Goal: Task Accomplishment & Management: Use online tool/utility

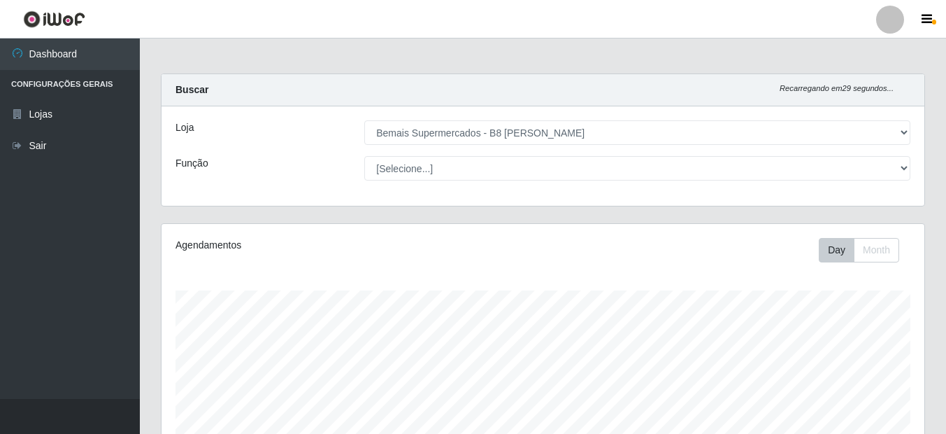
select select "413"
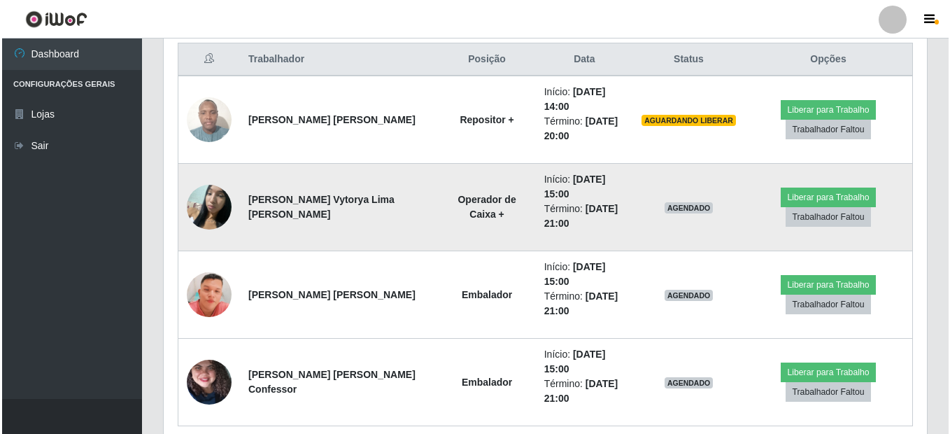
scroll to position [290, 763]
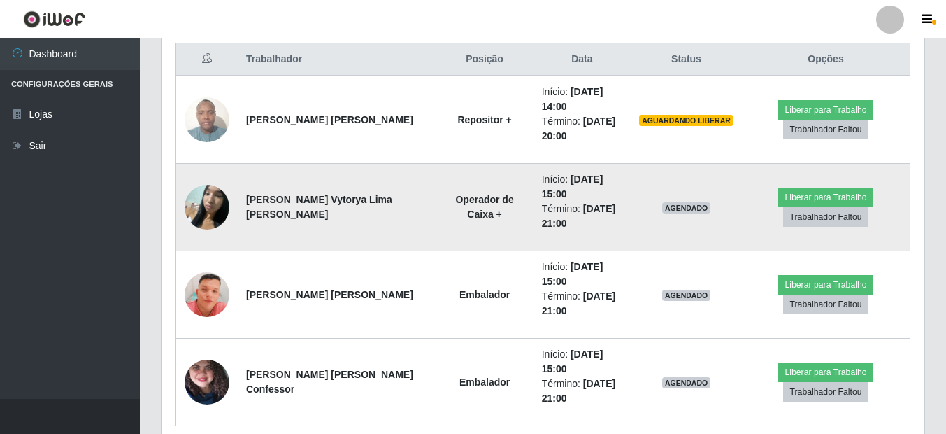
click at [211, 220] on img at bounding box center [207, 206] width 45 height 59
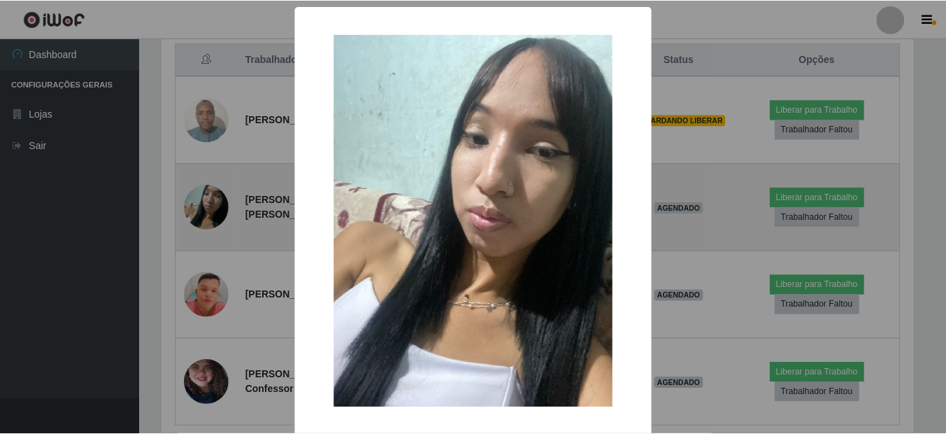
scroll to position [290, 756]
click at [211, 220] on div "× OK Cancel" at bounding box center [475, 217] width 950 height 434
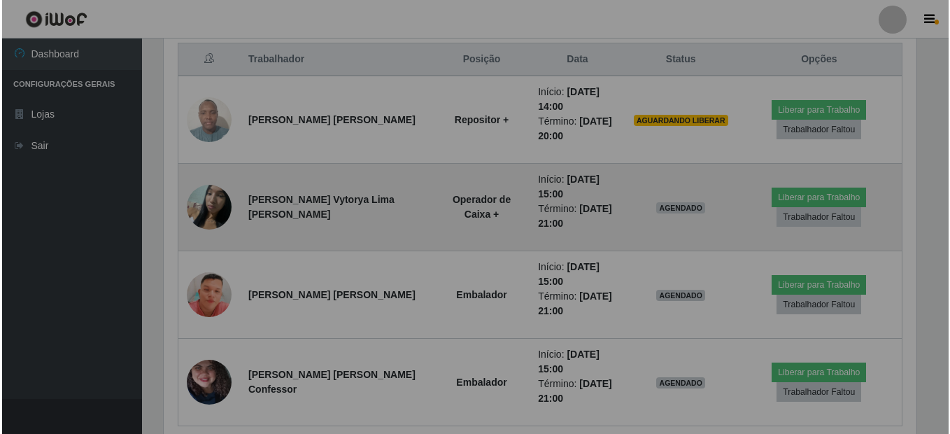
scroll to position [290, 763]
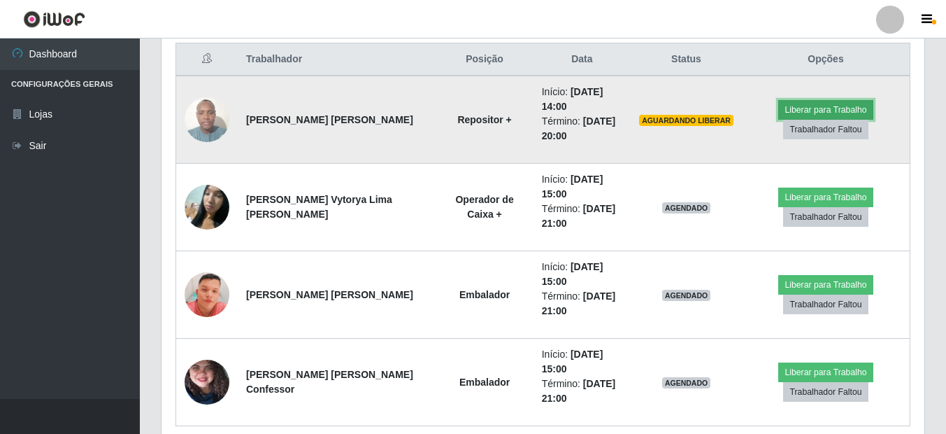
click at [800, 109] on button "Liberar para Trabalho" at bounding box center [826, 110] width 94 height 20
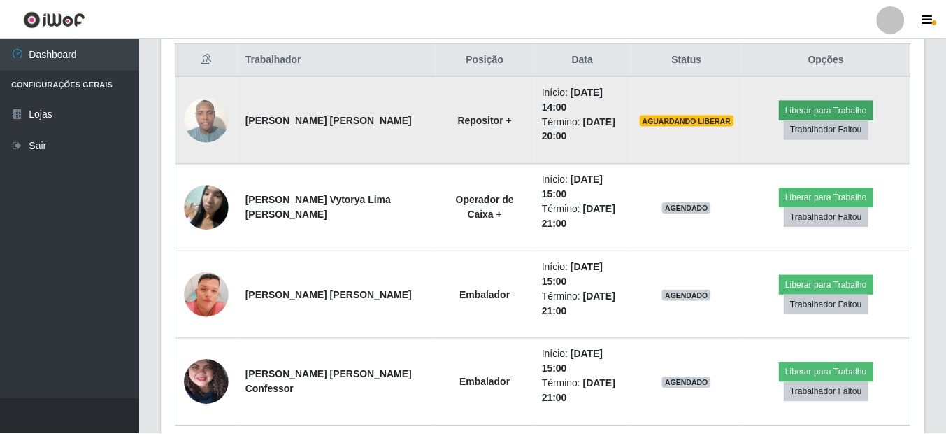
scroll to position [290, 756]
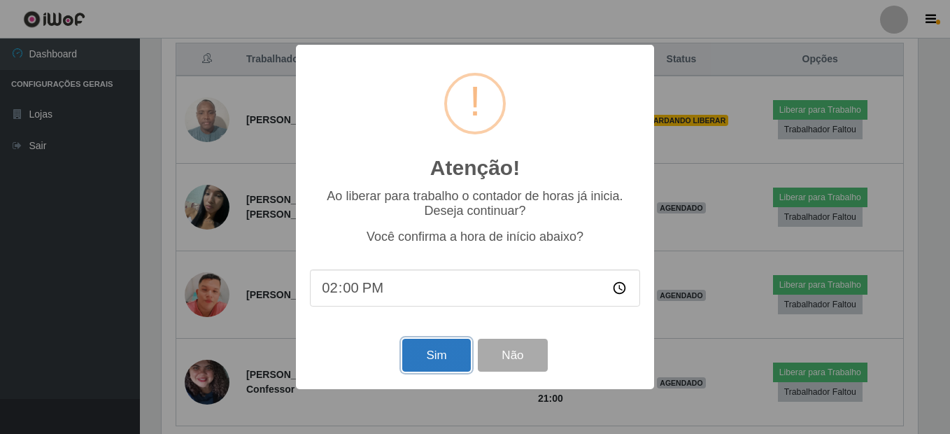
click at [448, 353] on button "Sim" at bounding box center [436, 355] width 68 height 33
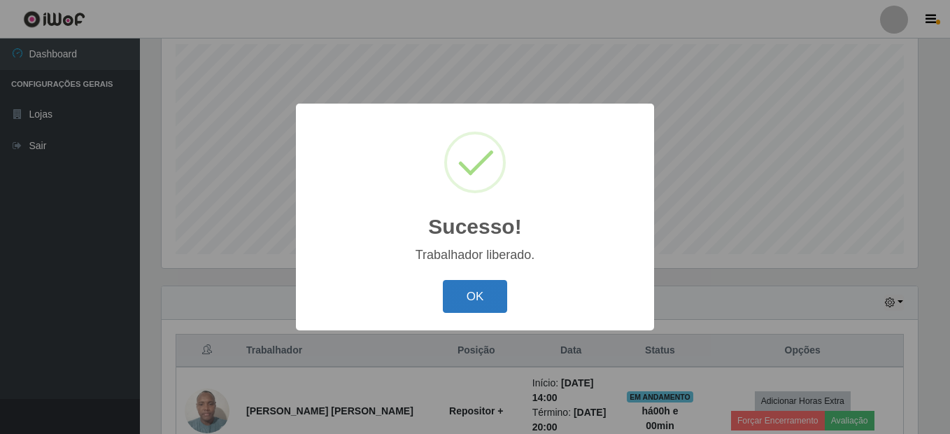
drag, startPoint x: 488, startPoint y: 280, endPoint x: 486, endPoint y: 292, distance: 12.8
click at [488, 287] on div "OK Cancel" at bounding box center [475, 296] width 330 height 40
click at [486, 292] on button "OK" at bounding box center [475, 296] width 65 height 33
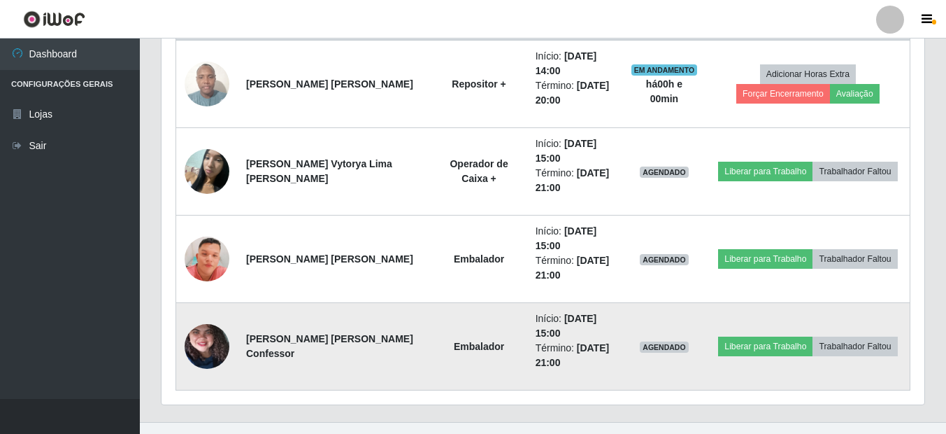
scroll to position [596, 0]
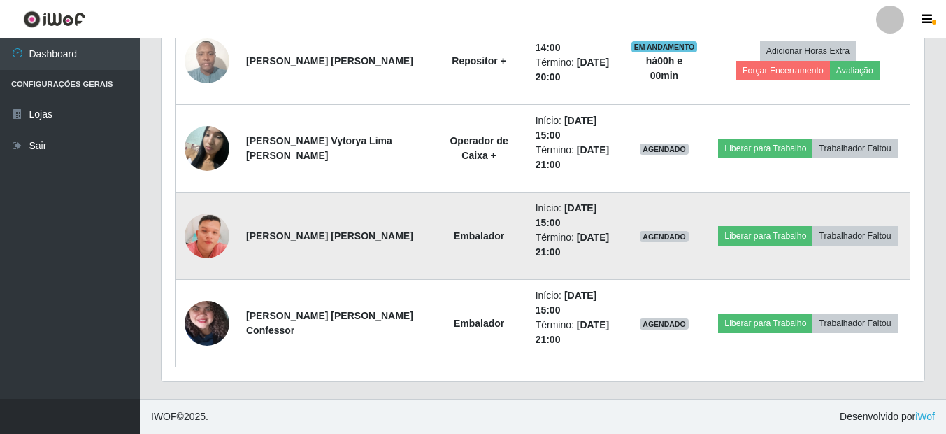
click at [203, 248] on img at bounding box center [207, 236] width 45 height 102
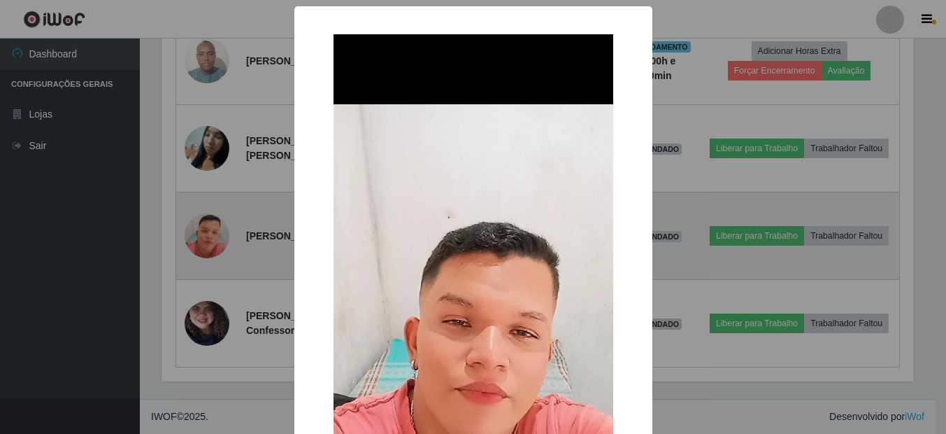
scroll to position [290, 756]
click at [203, 248] on div "× OK Cancel" at bounding box center [475, 217] width 950 height 434
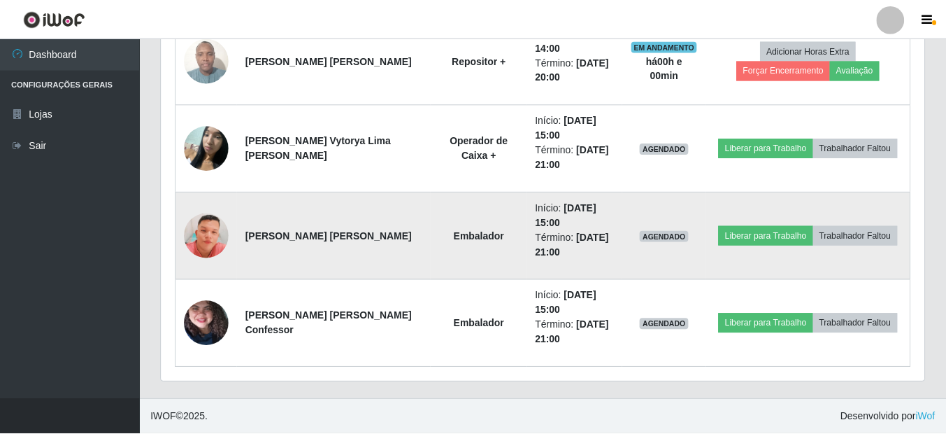
scroll to position [290, 763]
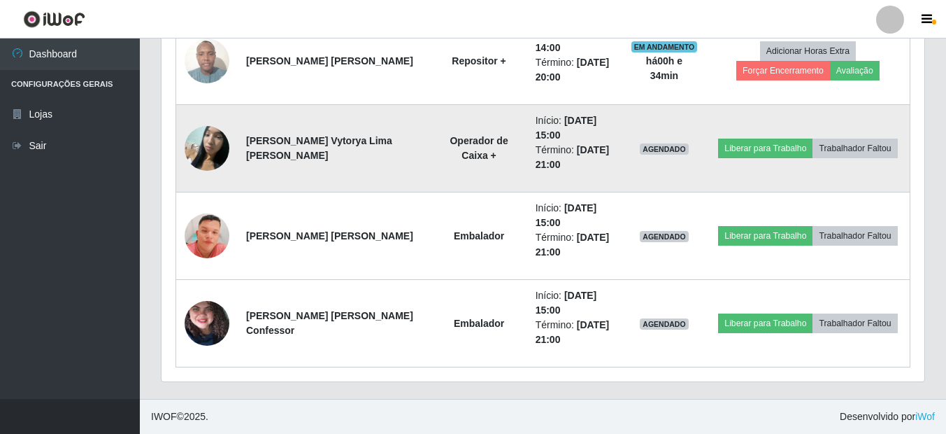
click at [190, 161] on img at bounding box center [207, 147] width 45 height 59
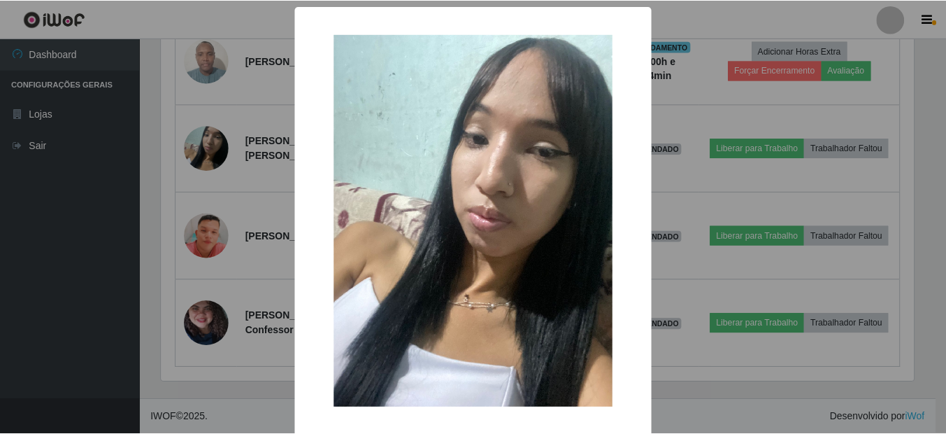
scroll to position [62, 0]
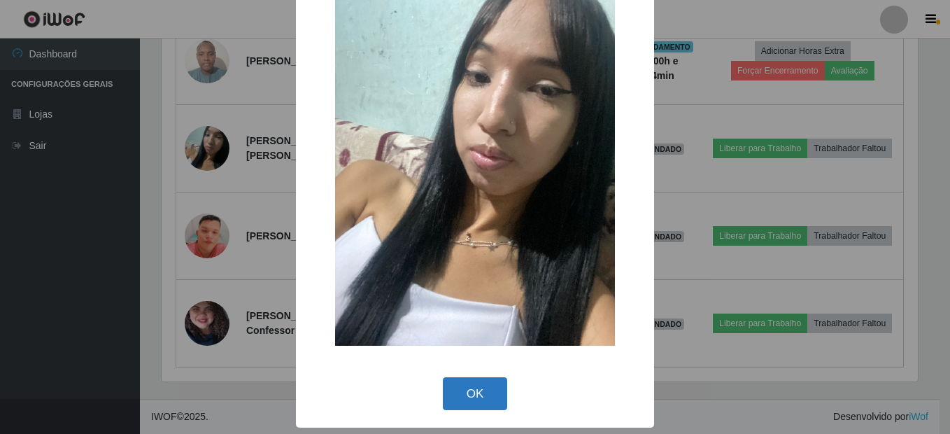
click at [467, 390] on button "OK" at bounding box center [475, 393] width 65 height 33
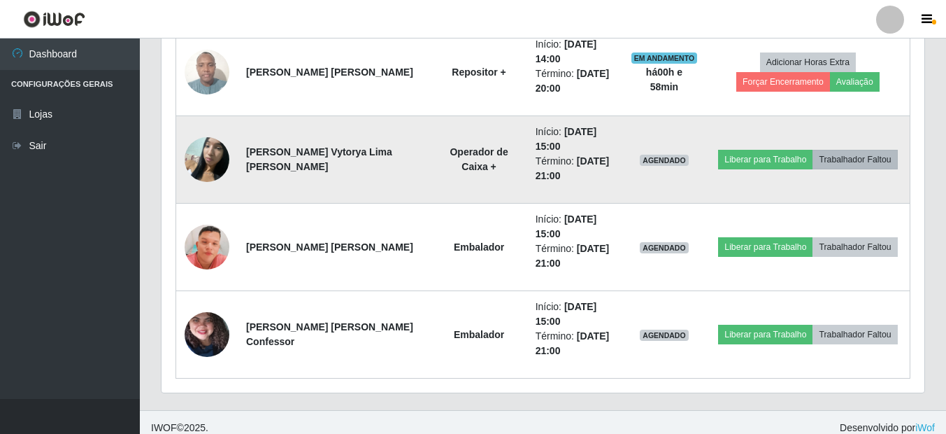
scroll to position [596, 0]
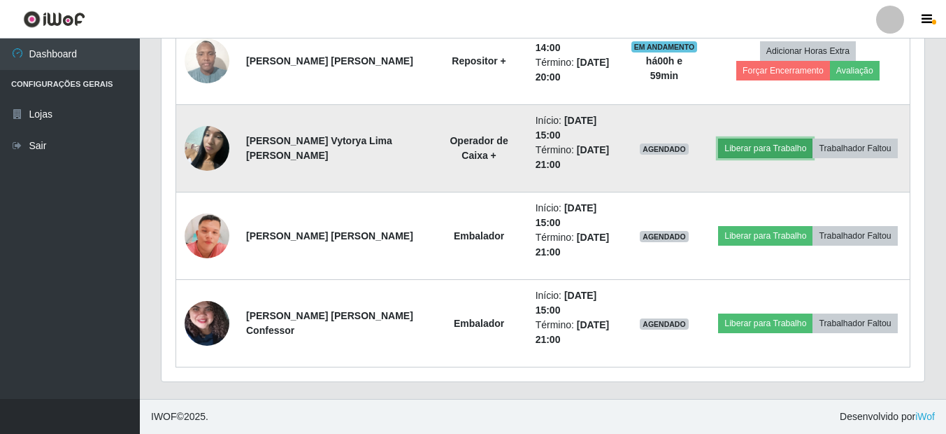
click at [754, 148] on button "Liberar para Trabalho" at bounding box center [765, 149] width 94 height 20
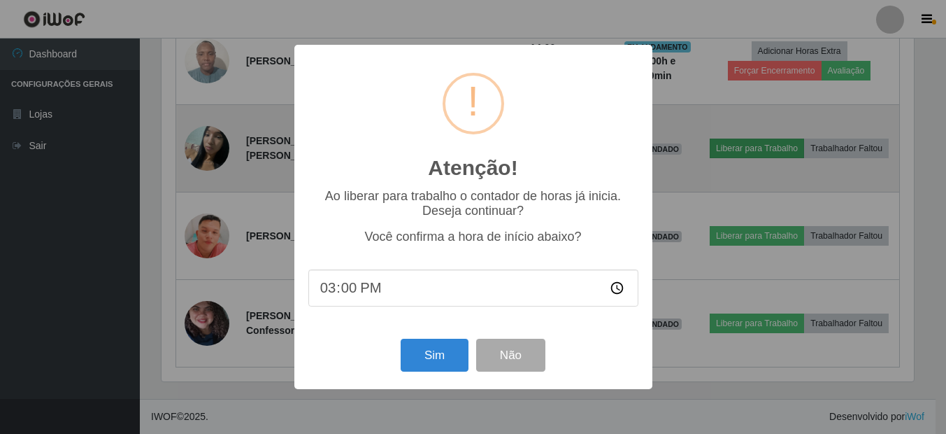
scroll to position [290, 756]
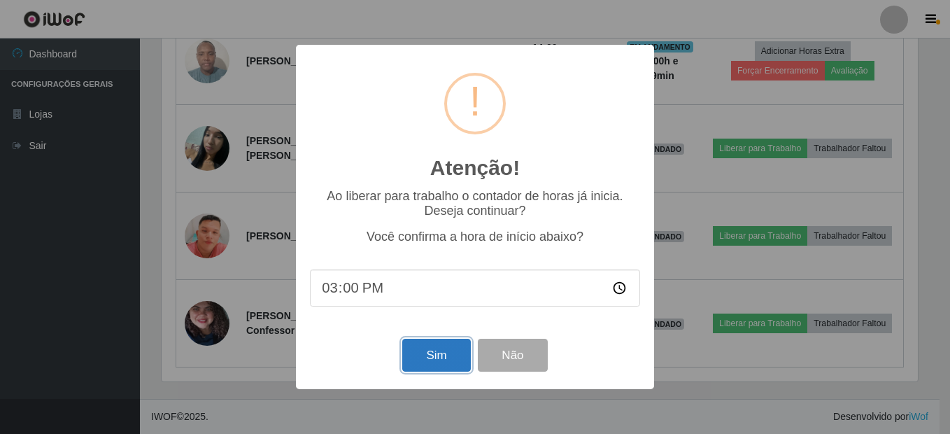
click at [423, 357] on button "Sim" at bounding box center [436, 355] width 68 height 33
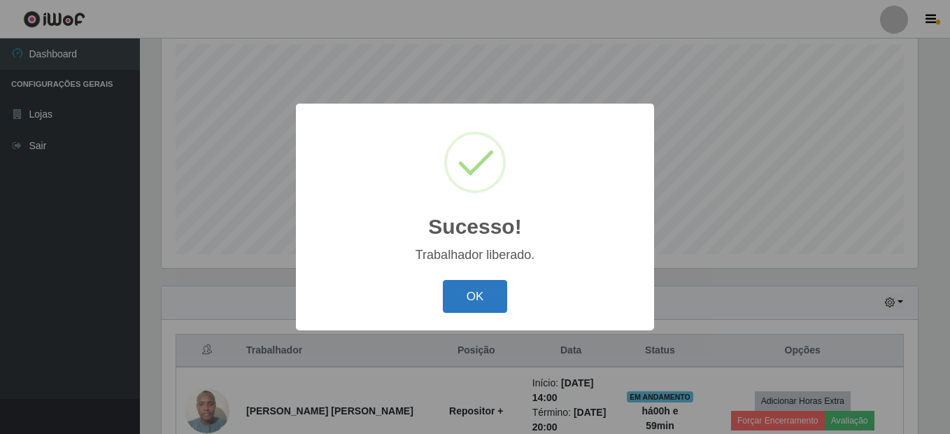
click at [478, 305] on button "OK" at bounding box center [475, 296] width 65 height 33
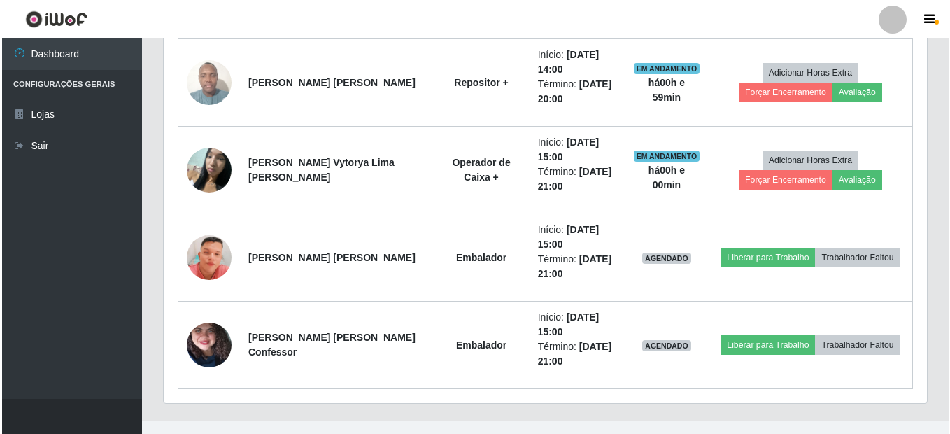
scroll to position [596, 0]
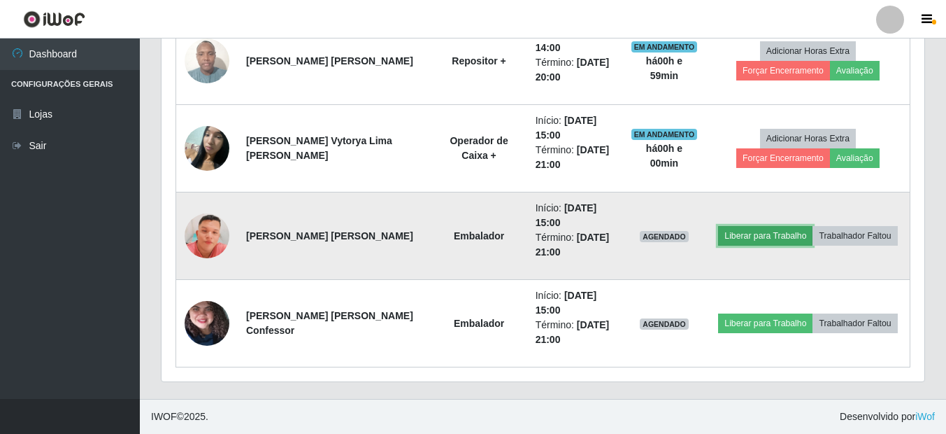
click at [751, 236] on button "Liberar para Trabalho" at bounding box center [765, 236] width 94 height 20
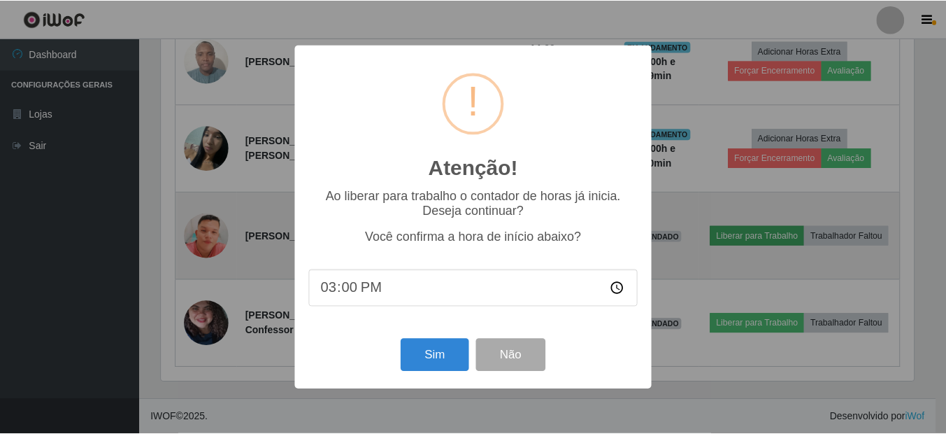
scroll to position [290, 756]
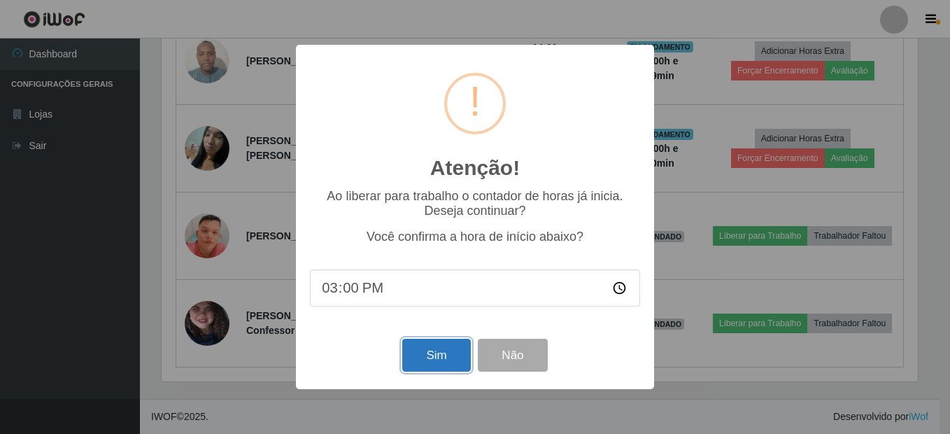
click at [448, 355] on button "Sim" at bounding box center [436, 355] width 68 height 33
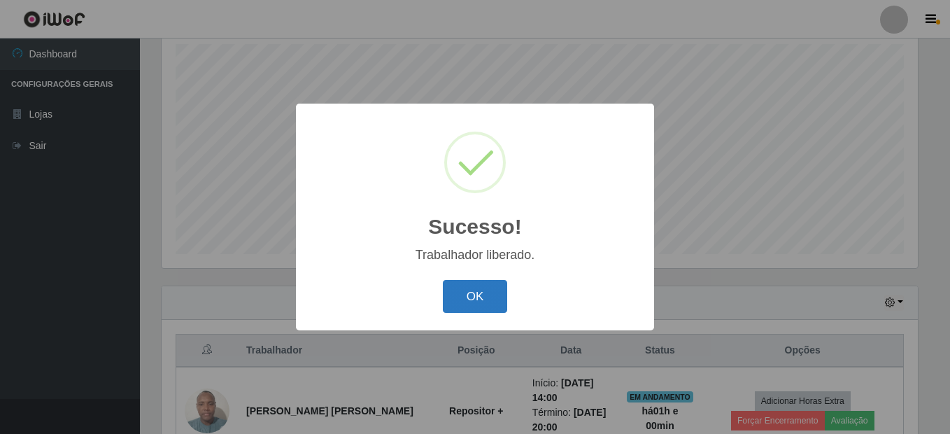
click at [481, 287] on button "OK" at bounding box center [475, 296] width 65 height 33
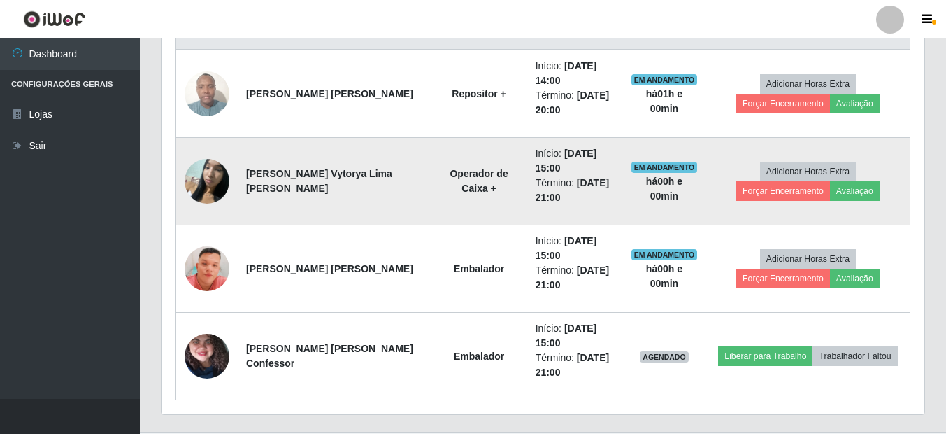
scroll to position [596, 0]
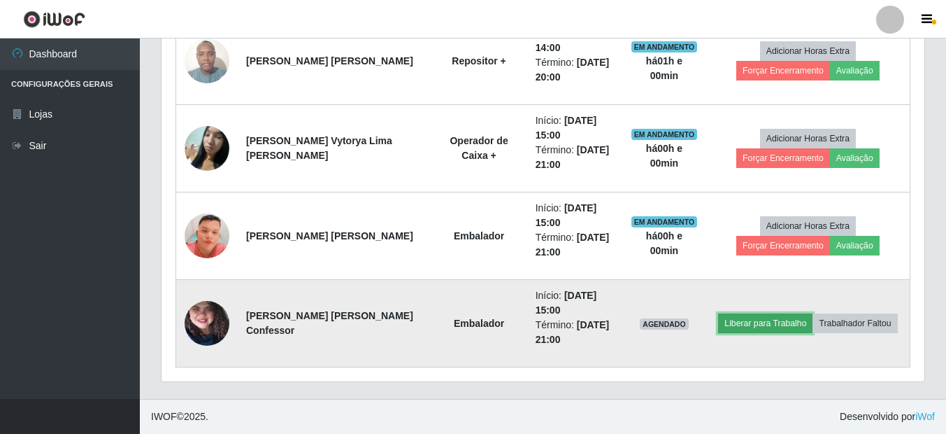
click at [756, 325] on button "Liberar para Trabalho" at bounding box center [765, 323] width 94 height 20
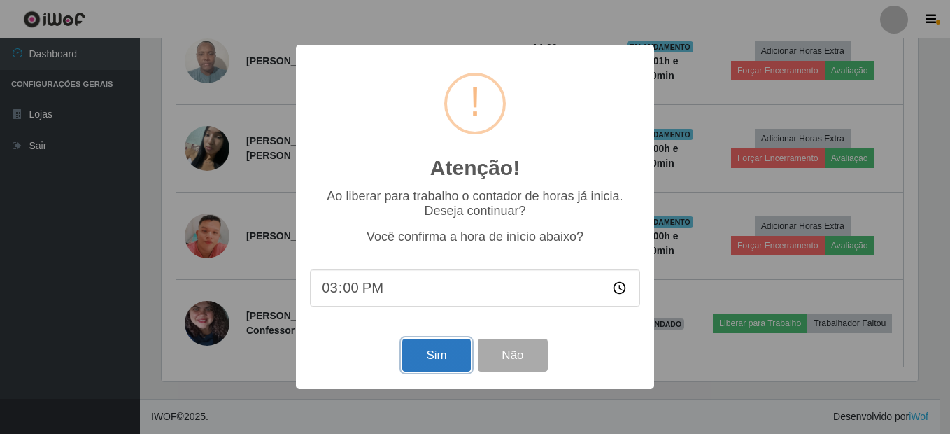
click at [451, 362] on button "Sim" at bounding box center [436, 355] width 68 height 33
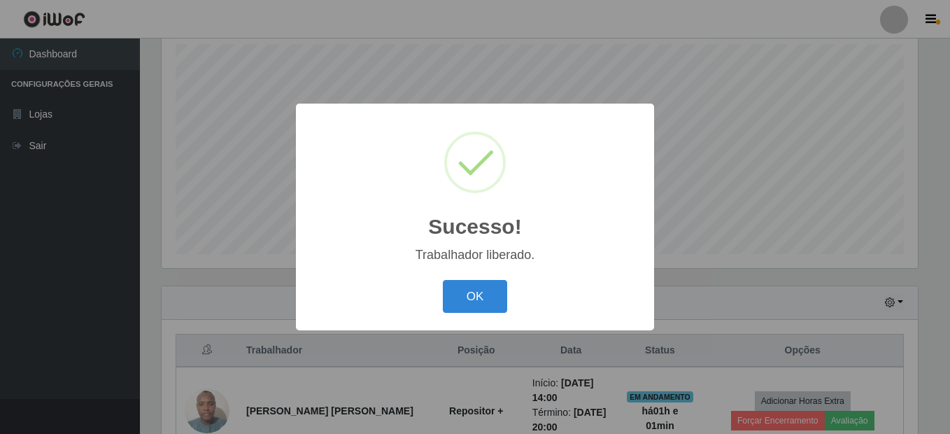
click at [443, 280] on button "OK" at bounding box center [475, 296] width 65 height 33
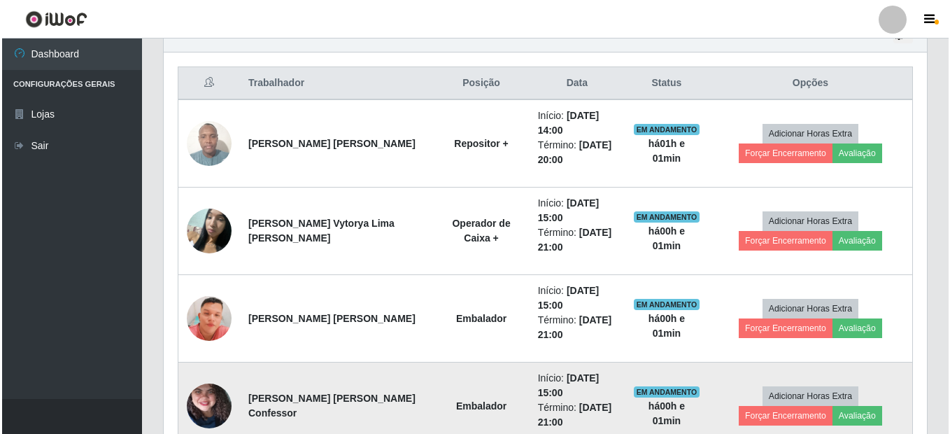
scroll to position [526, 0]
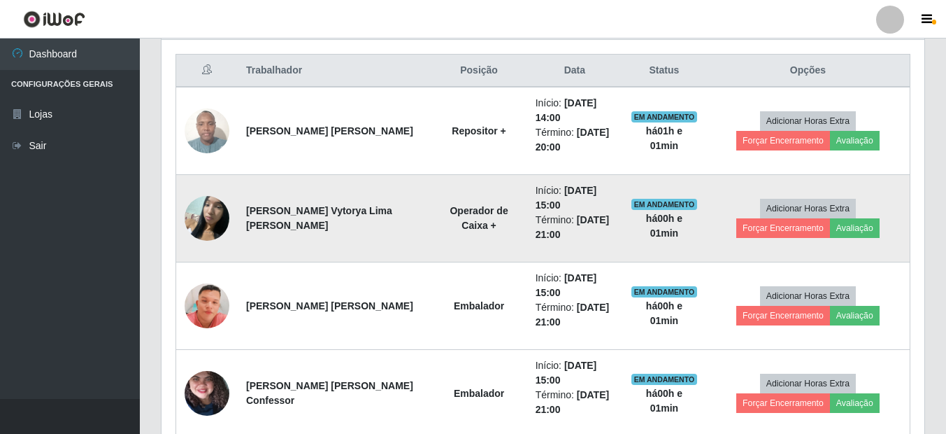
click at [215, 208] on img at bounding box center [207, 217] width 45 height 59
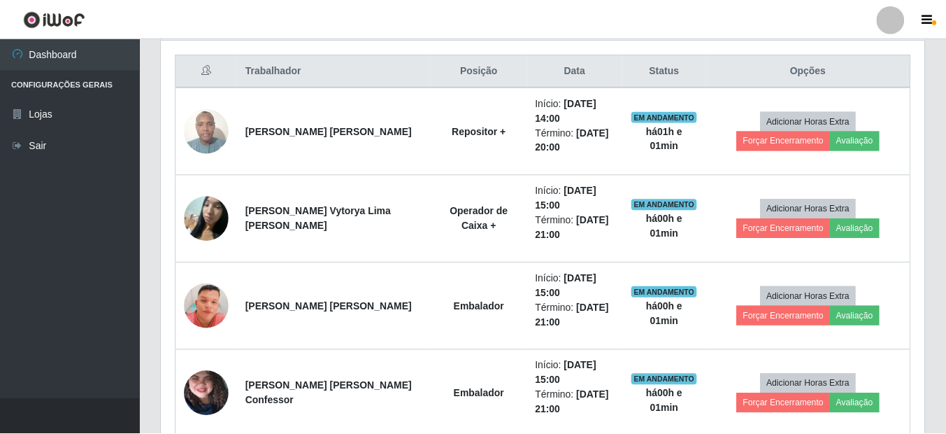
scroll to position [290, 763]
